Goal: Answer question/provide support: Share knowledge or assist other users

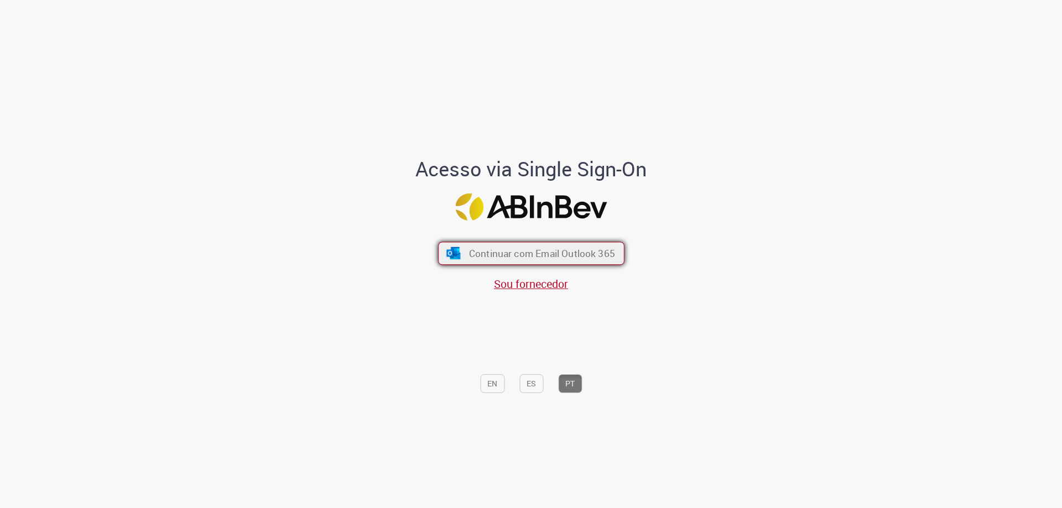
click at [523, 251] on span "Continuar com Email Outlook 365" at bounding box center [542, 253] width 146 height 13
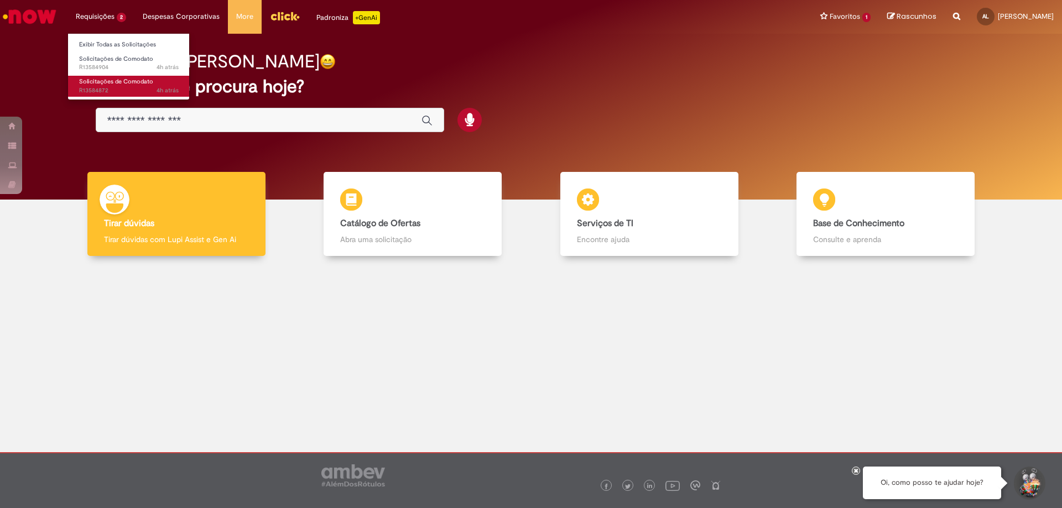
click at [111, 79] on span "Solicitações de Comodato" at bounding box center [116, 81] width 74 height 8
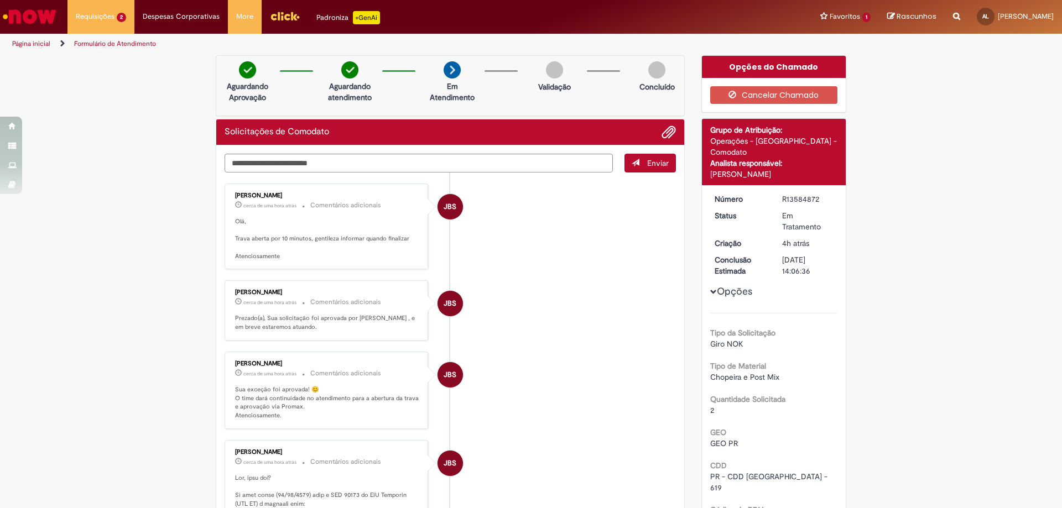
scroll to position [111, 0]
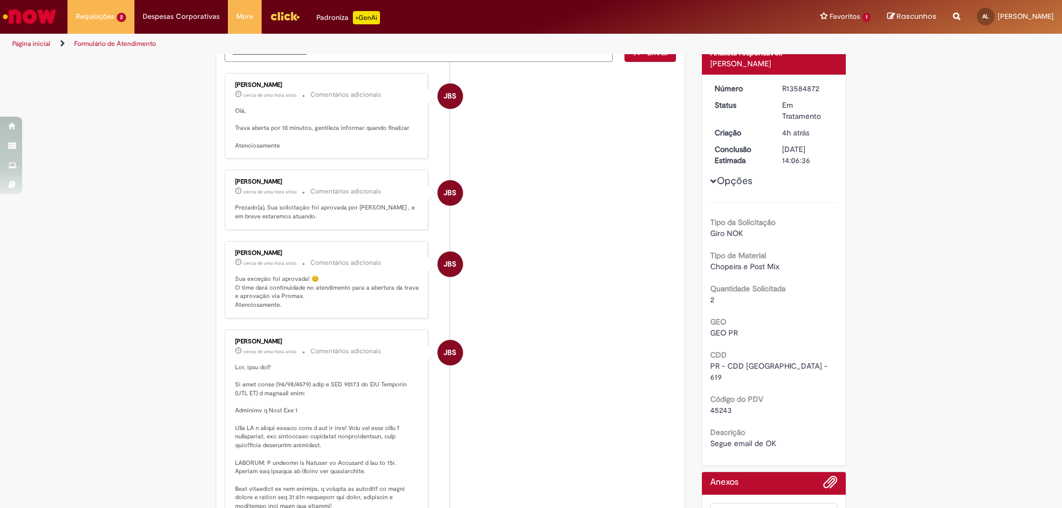
click at [718, 405] on span "45243" at bounding box center [721, 410] width 22 height 10
copy span "45243"
click at [893, 115] on div "Verificar Código de Barras Aguardando Aprovação Aguardando atendimento Em Atend…" at bounding box center [531, 397] width 1062 height 905
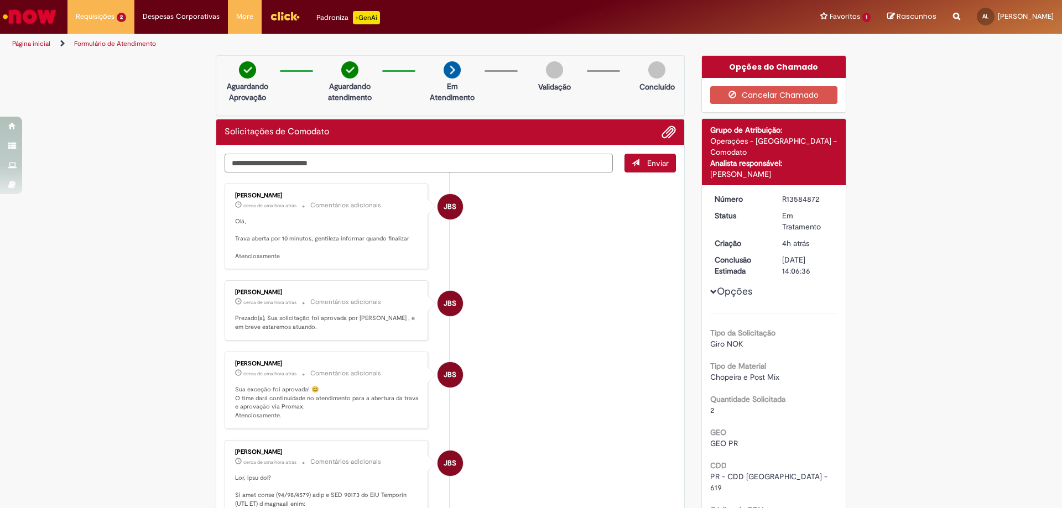
click at [243, 161] on textarea "Digite sua mensagem aqui..." at bounding box center [419, 163] width 388 height 19
type textarea "**********"
click at [656, 162] on span "Enviar" at bounding box center [658, 163] width 22 height 10
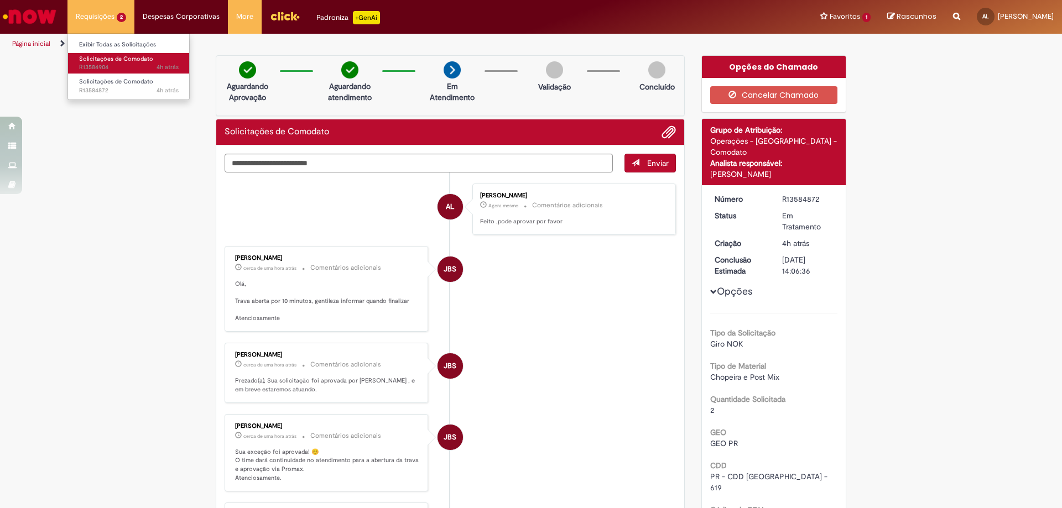
click at [105, 66] on span "4h atrás 4 horas atrás R13584904" at bounding box center [129, 67] width 100 height 9
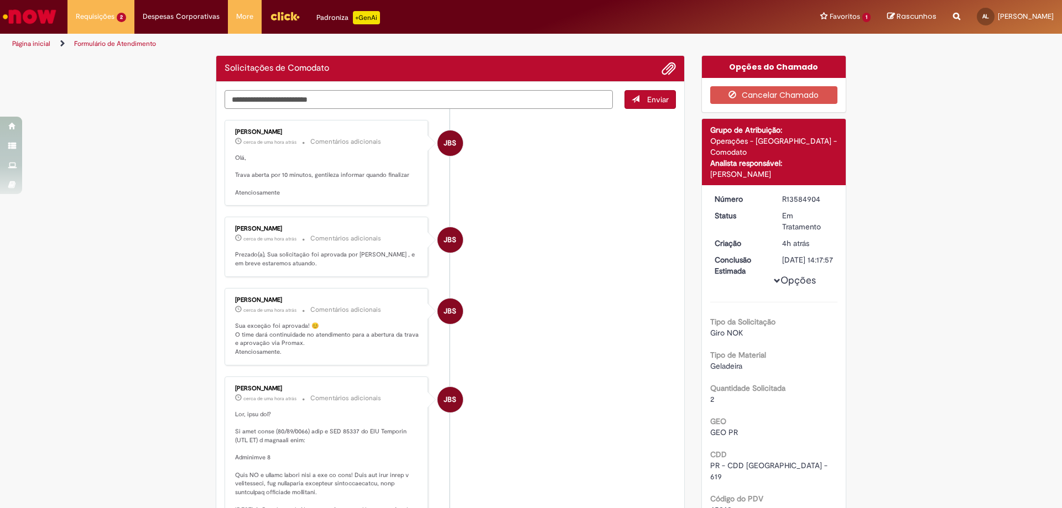
click at [247, 102] on textarea "Digite sua mensagem aqui..." at bounding box center [419, 99] width 388 height 19
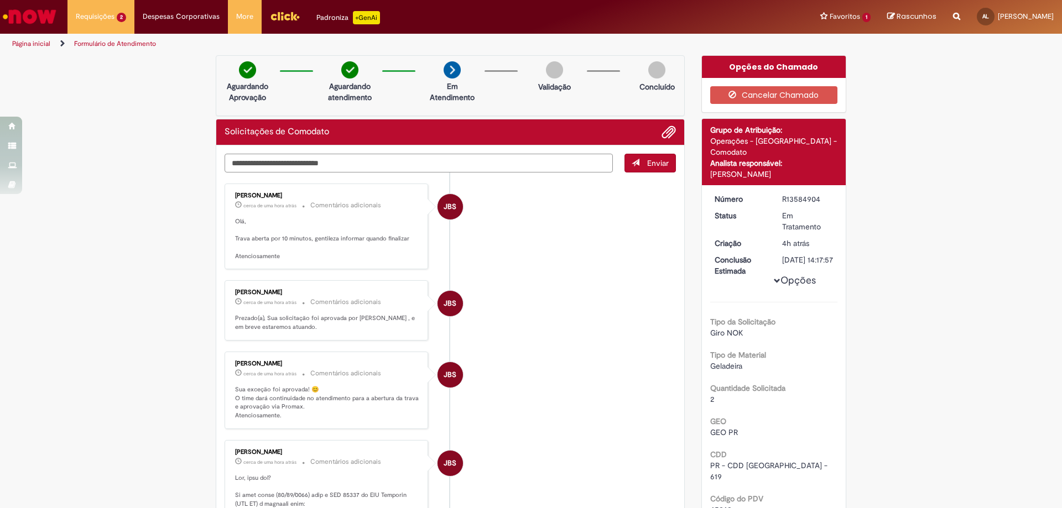
click at [288, 163] on textarea "**********" at bounding box center [419, 163] width 388 height 19
type textarea "**********"
click at [660, 165] on span "Enviar" at bounding box center [658, 163] width 22 height 10
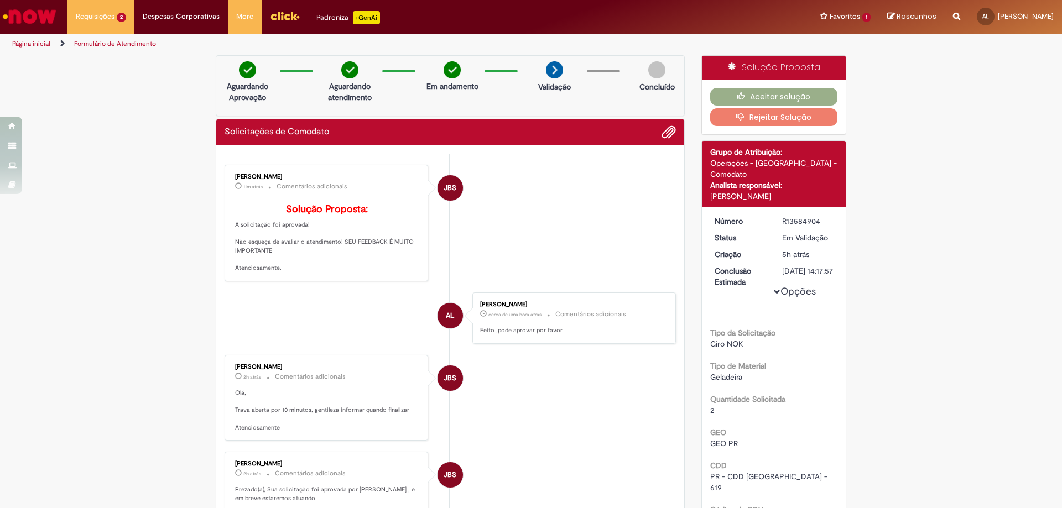
scroll to position [111, 0]
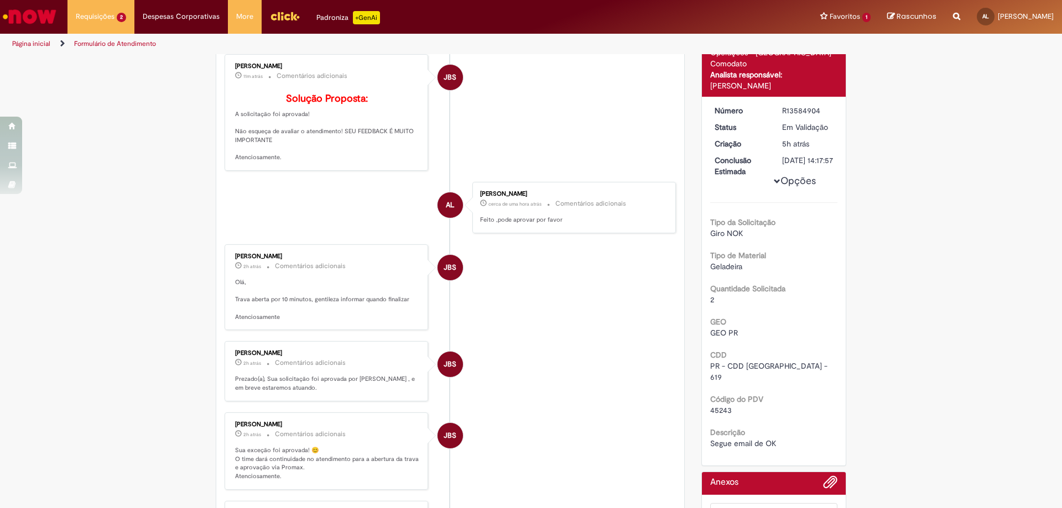
click at [717, 405] on span "45243" at bounding box center [721, 410] width 22 height 10
copy span "45243"
